Goal: Obtain resource: Download file/media

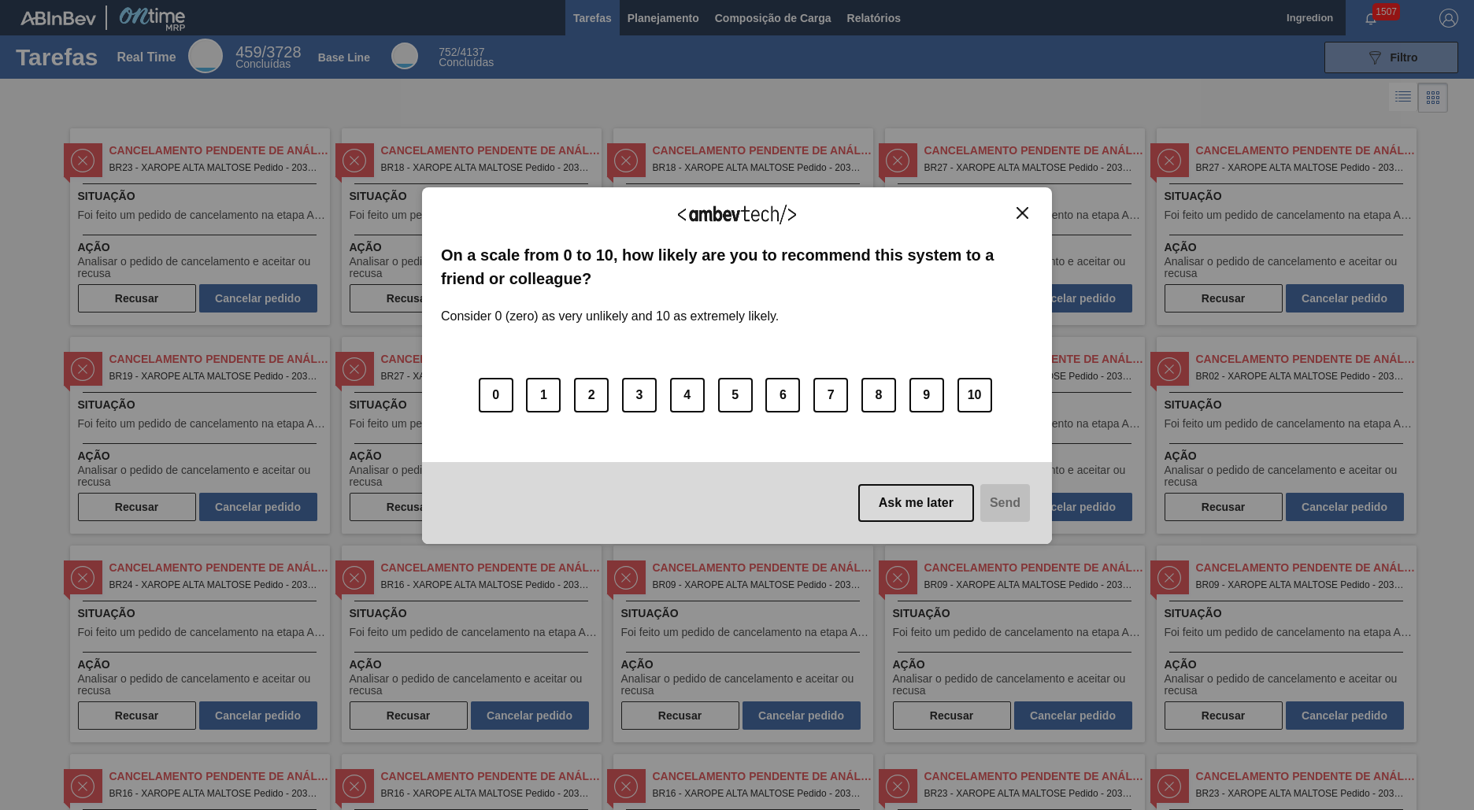
click at [1022, 213] on img "Close" at bounding box center [1022, 213] width 12 height 12
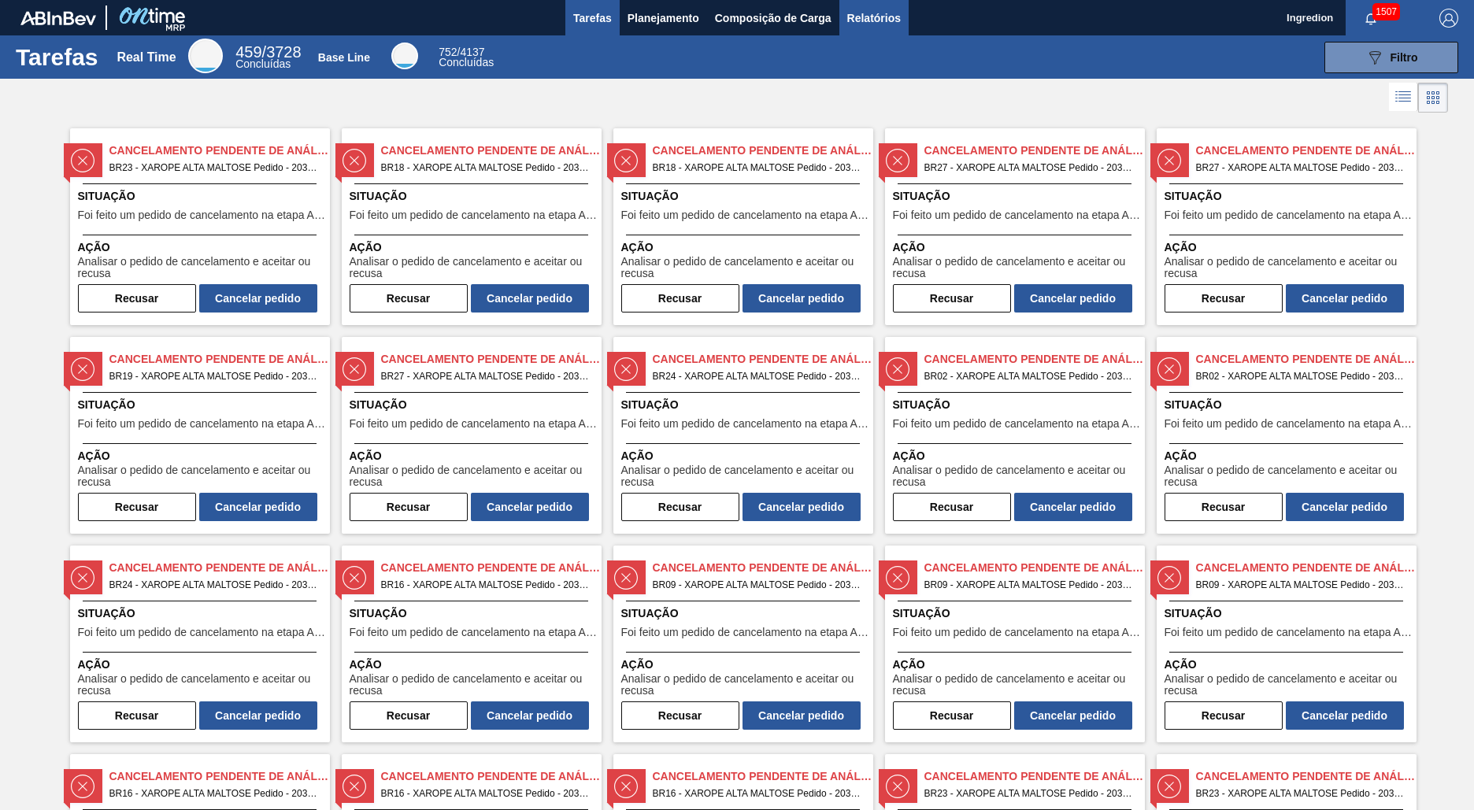
click at [872, 17] on span "Relatórios" at bounding box center [874, 18] width 54 height 19
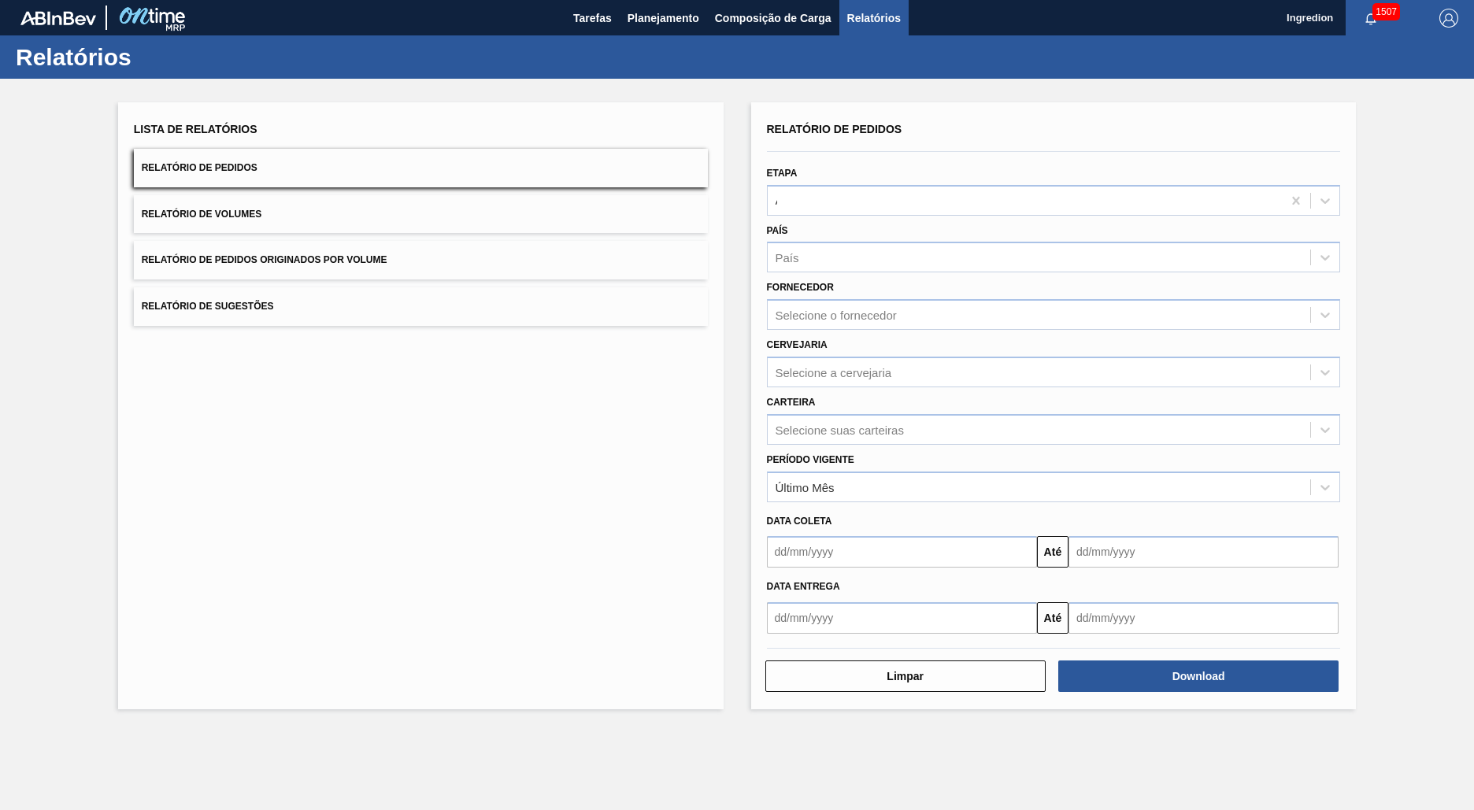
type input "Aguardando Faturamento"
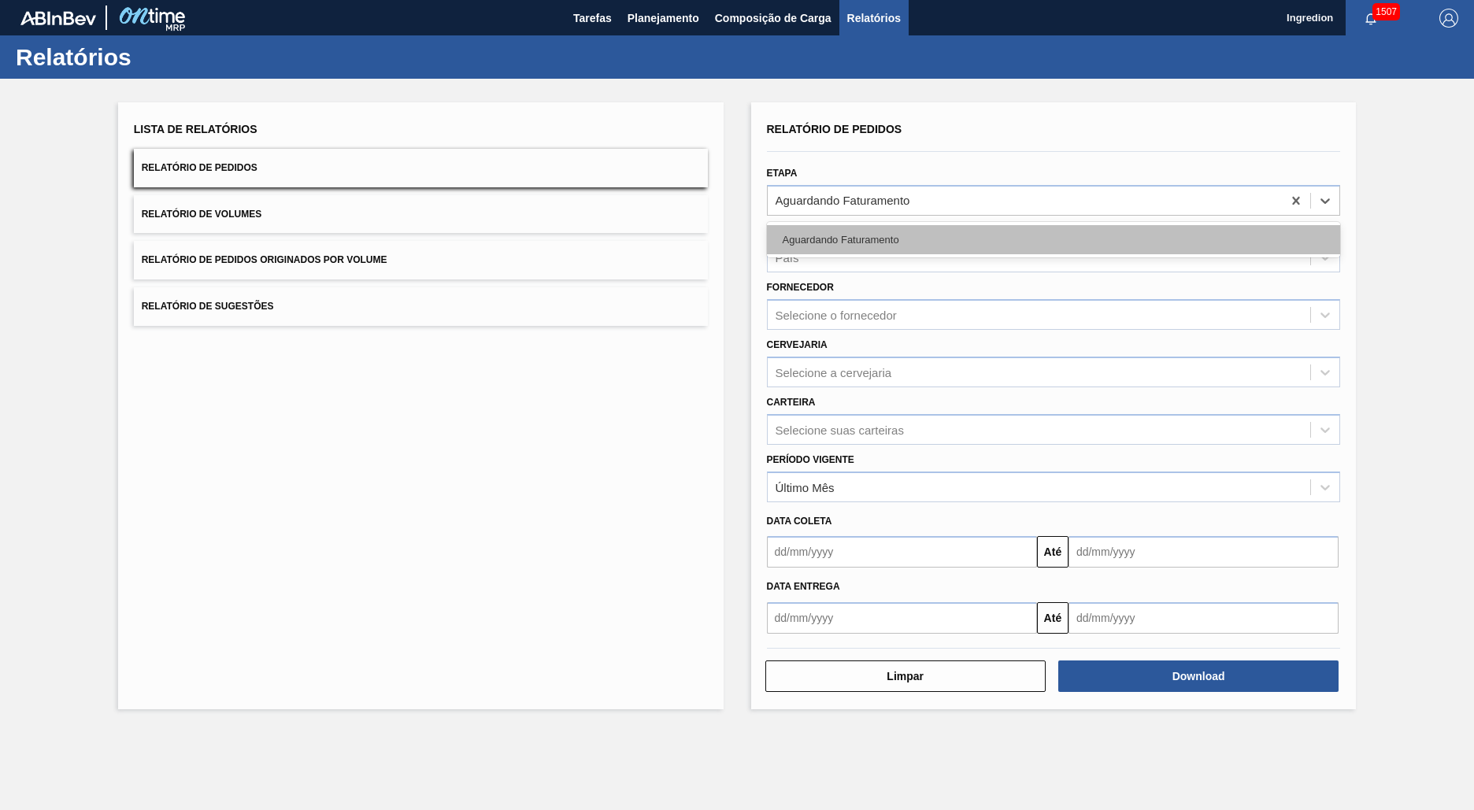
click at [1053, 239] on div "Aguardando Faturamento" at bounding box center [1054, 239] width 574 height 29
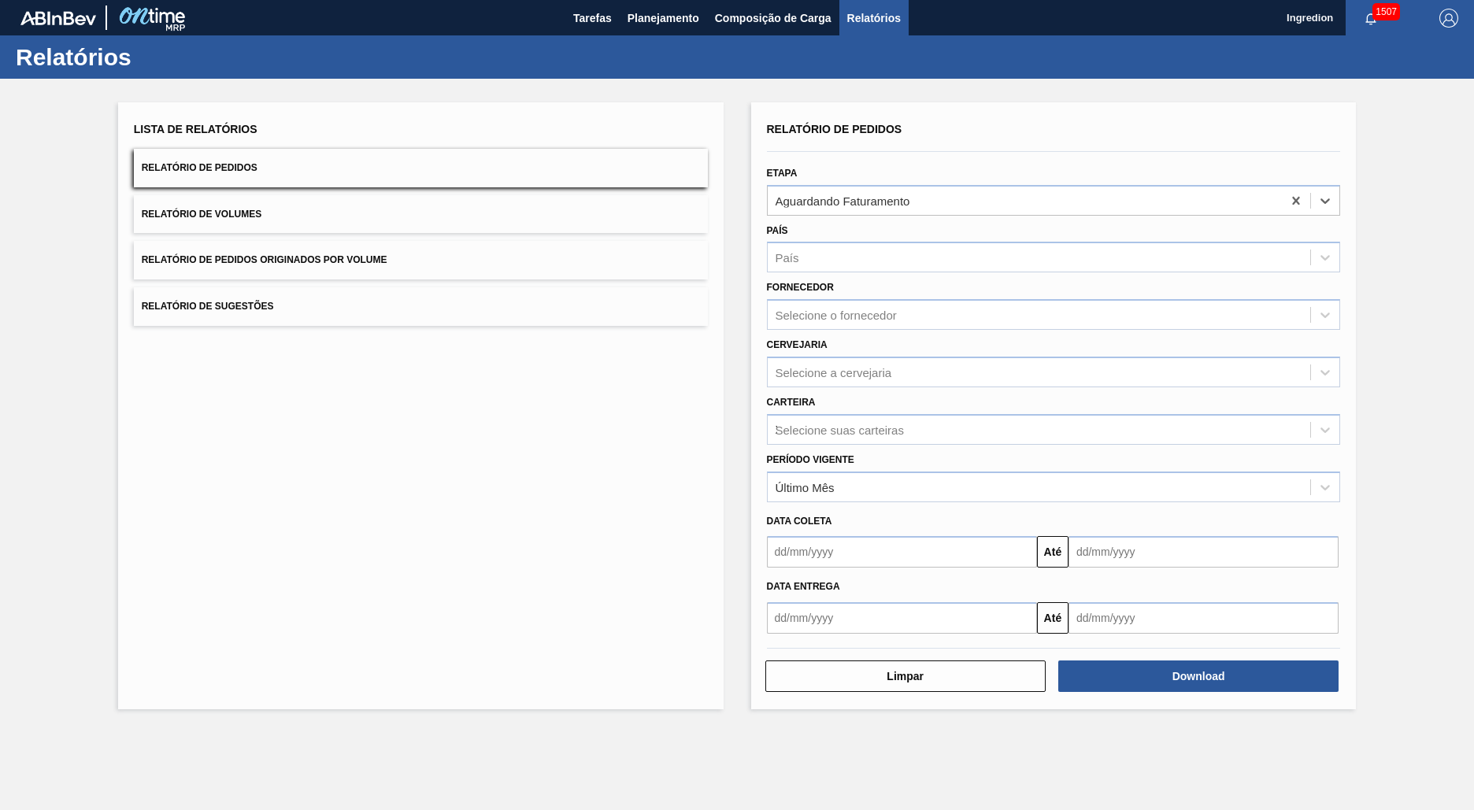
type input "Xarope"
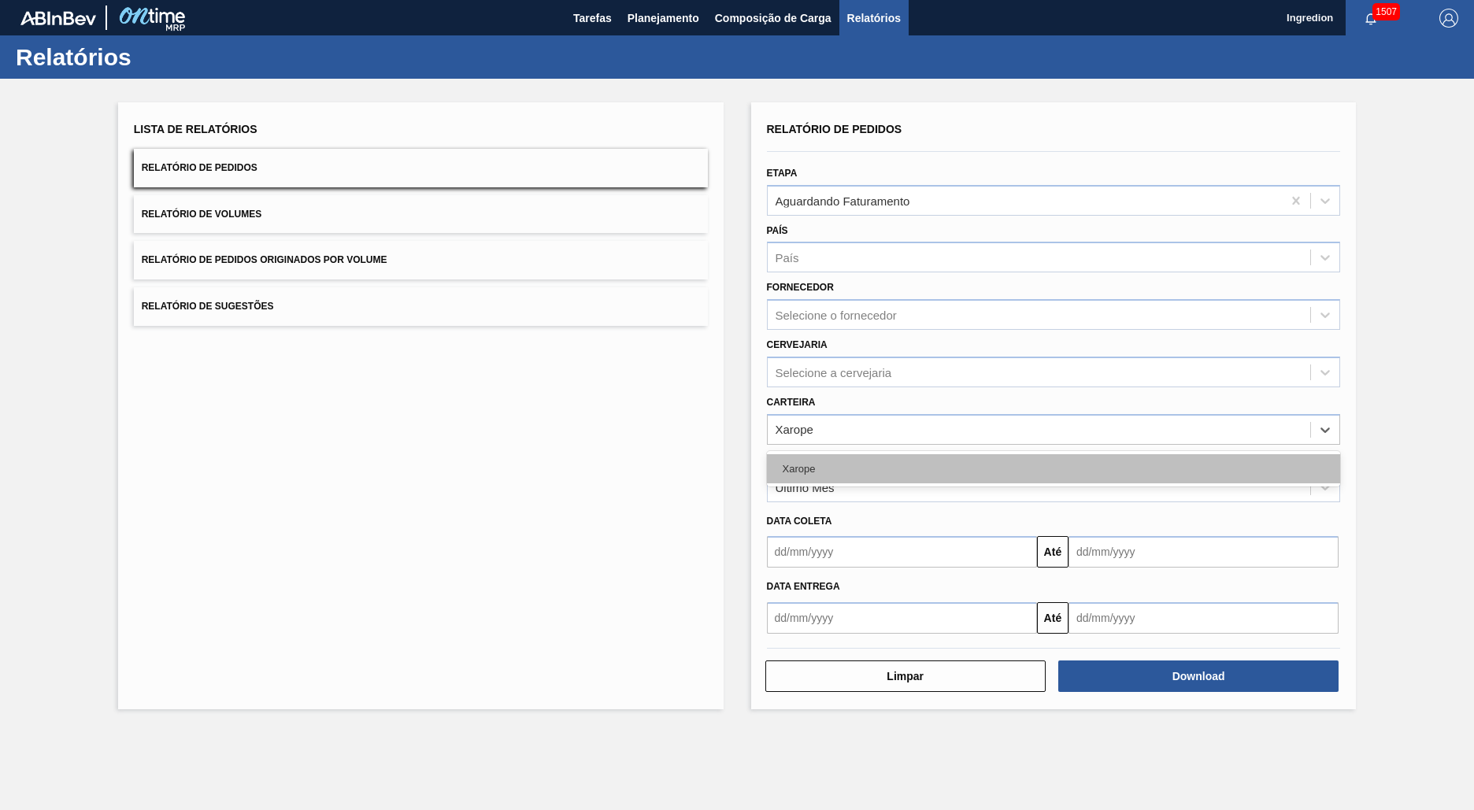
click at [1053, 468] on div "Xarope" at bounding box center [1054, 468] width 574 height 29
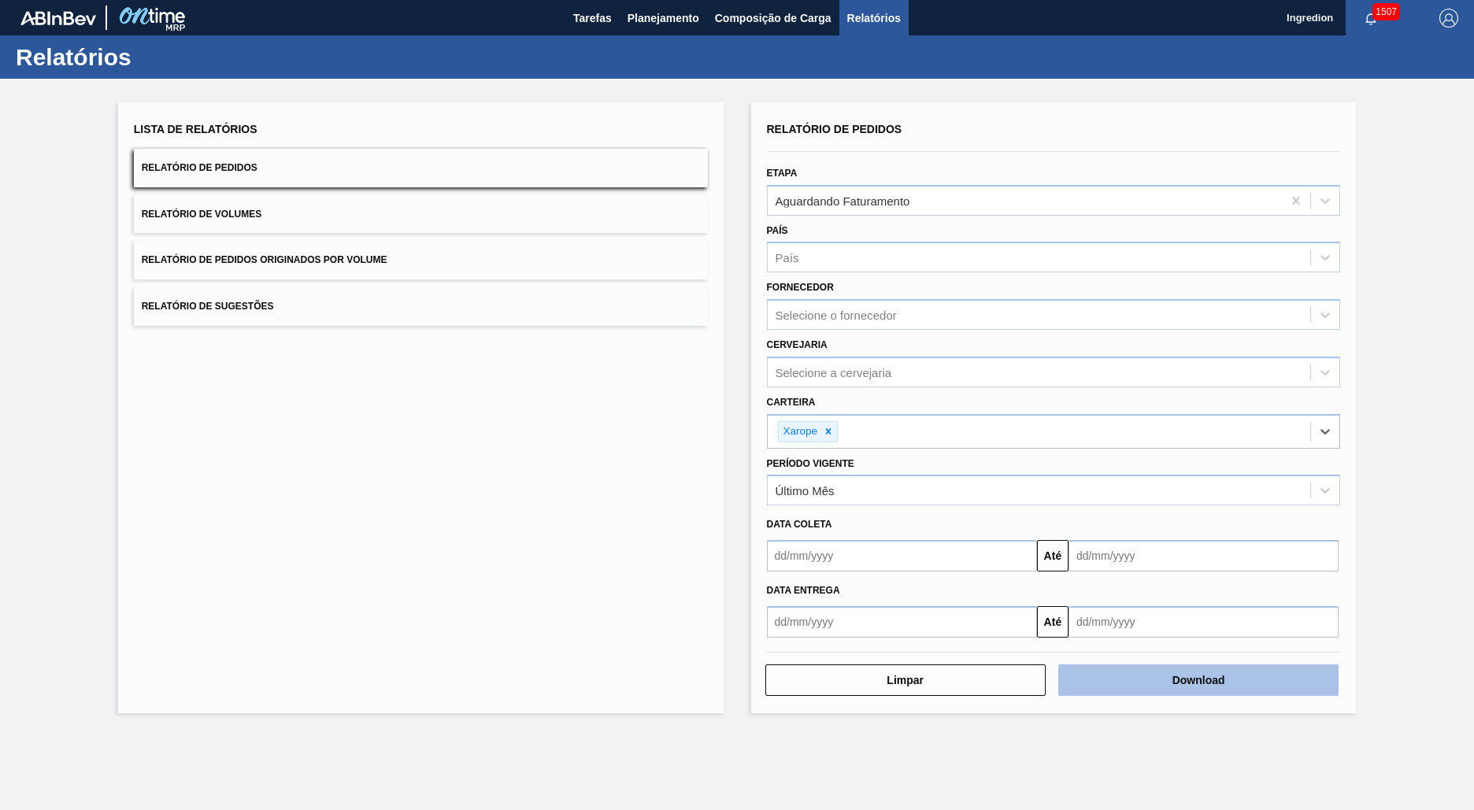
click at [1198, 680] on button "Download" at bounding box center [1198, 679] width 280 height 31
